Goal: Information Seeking & Learning: Learn about a topic

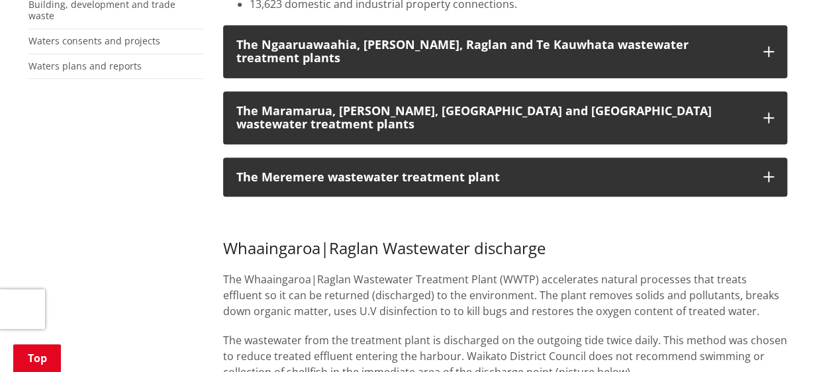
scroll to position [397, 0]
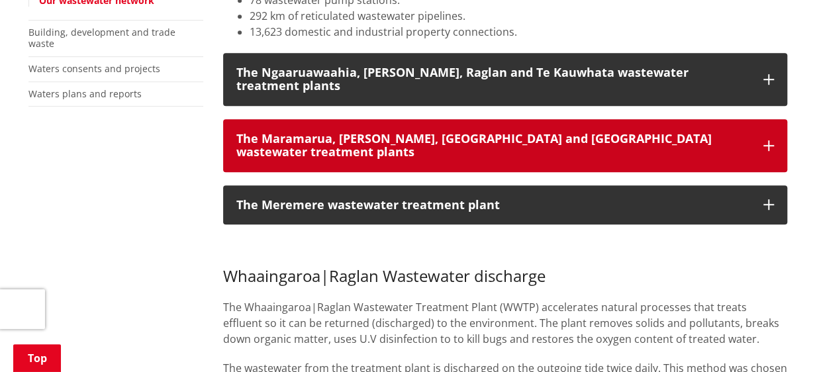
click at [438, 132] on div "The Maramarua, Matangi, Tauwhare and Te Kowhai wastewater treatment plants" at bounding box center [493, 145] width 514 height 26
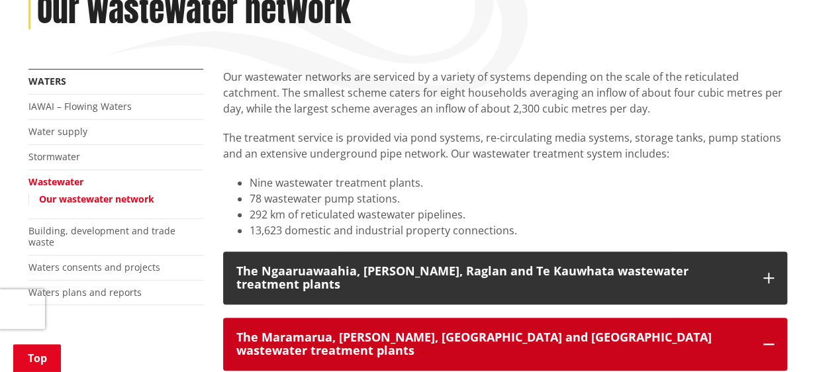
scroll to position [0, 0]
